Goal: Navigation & Orientation: Understand site structure

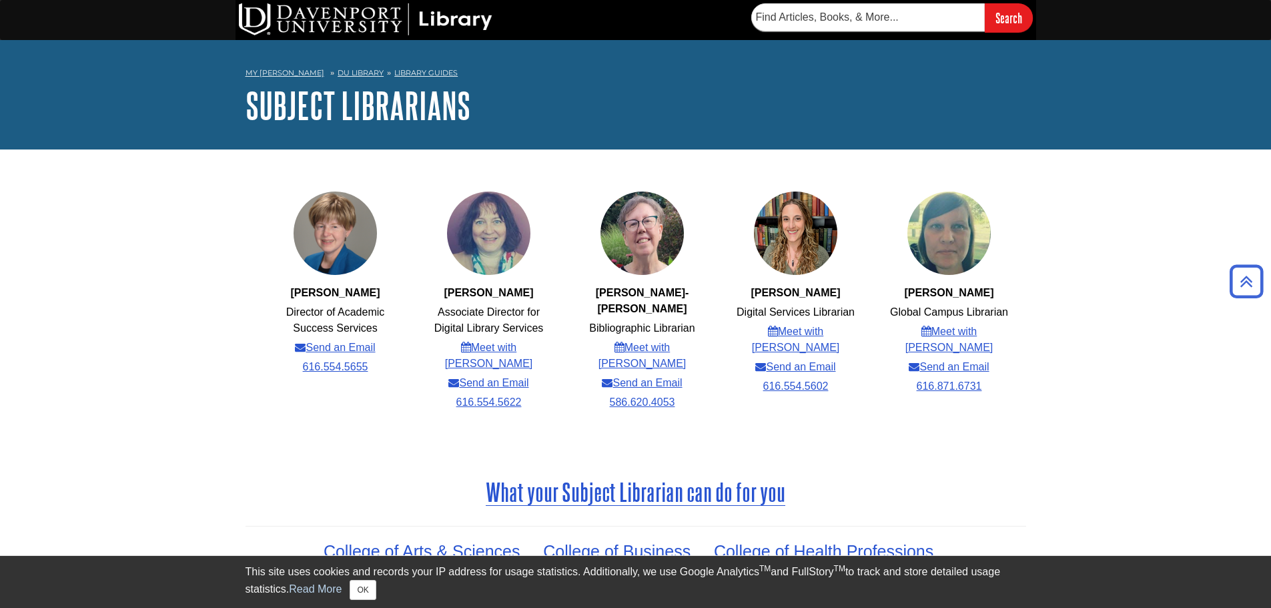
scroll to position [456, 0]
